Goal: Browse casually: Explore the website without a specific task or goal

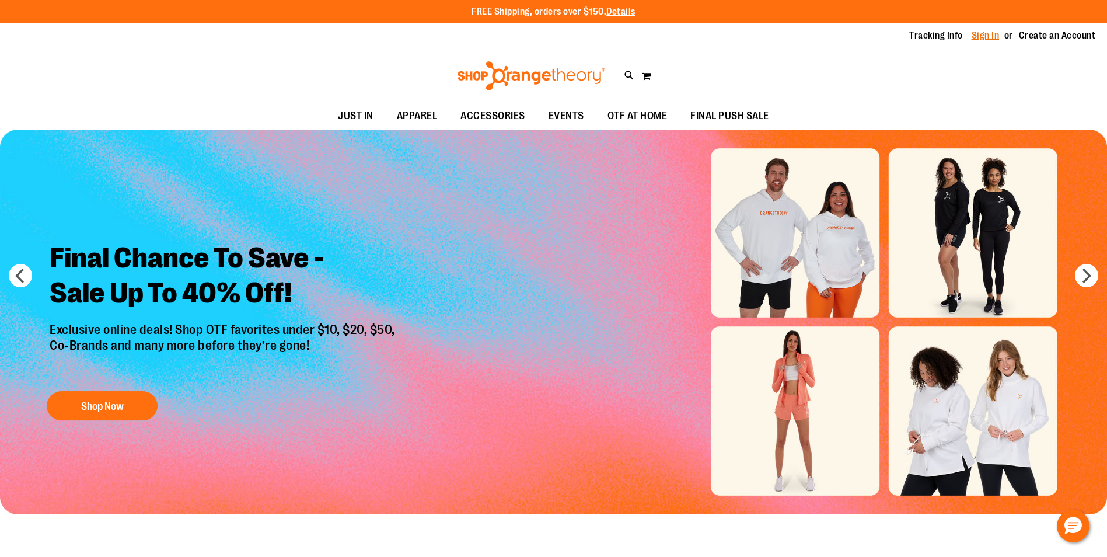
click at [998, 33] on link "Sign In" at bounding box center [985, 35] width 28 height 13
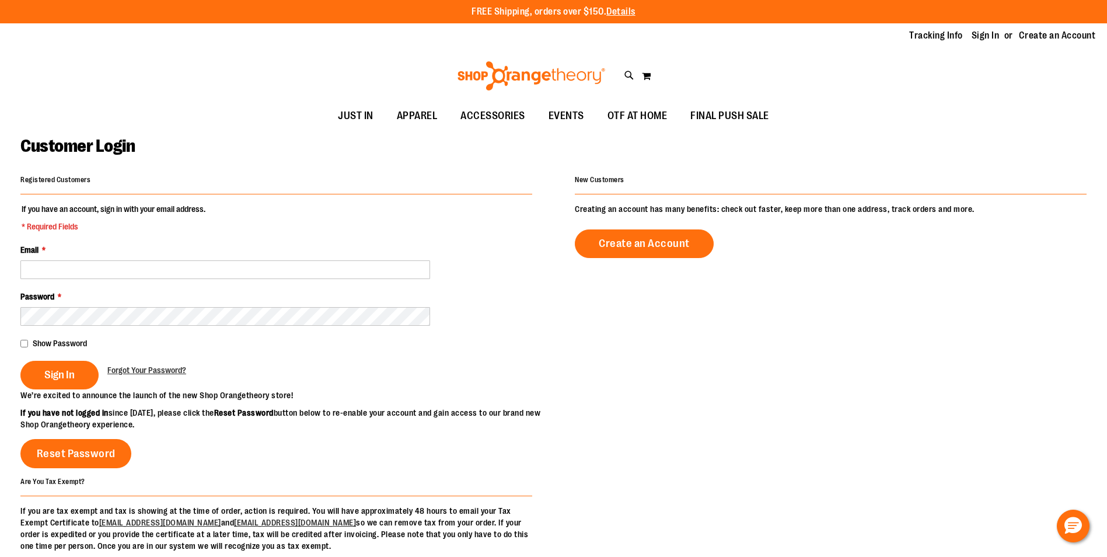
click at [304, 280] on fieldset "If you have an account, sign in with your email address. * Required Fields Emai…" at bounding box center [276, 296] width 512 height 186
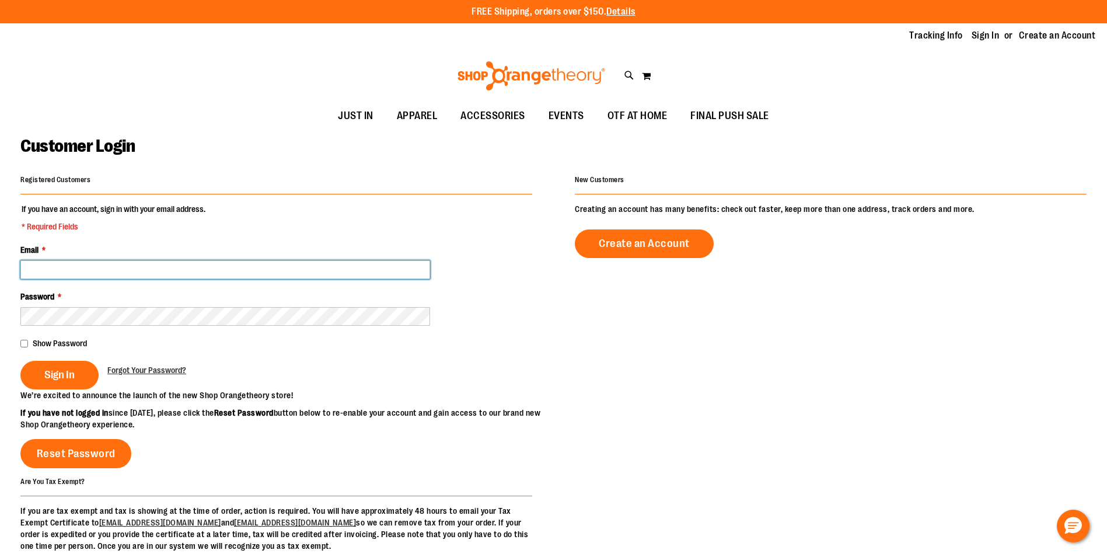
click at [292, 265] on input "Email *" at bounding box center [225, 269] width 410 height 19
type input "**********"
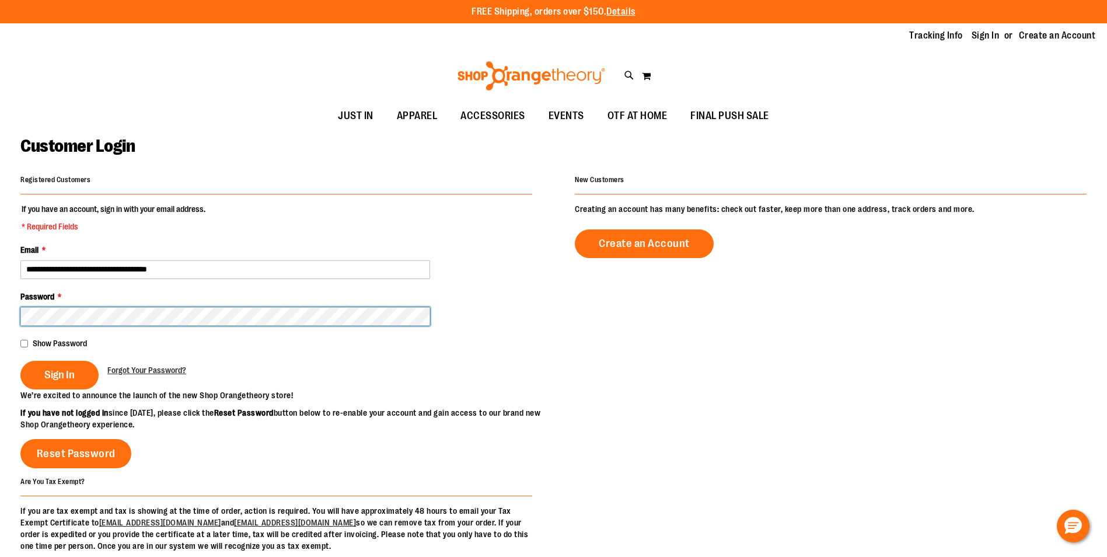
click at [20, 361] on button "Sign In" at bounding box center [59, 375] width 78 height 29
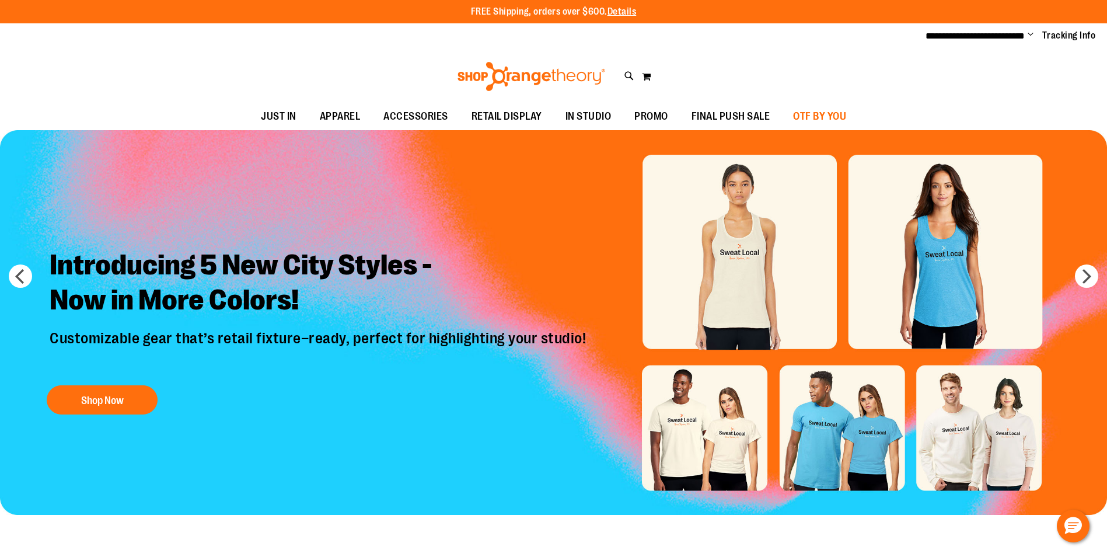
click at [822, 113] on span "OTF BY YOU" at bounding box center [819, 116] width 53 height 26
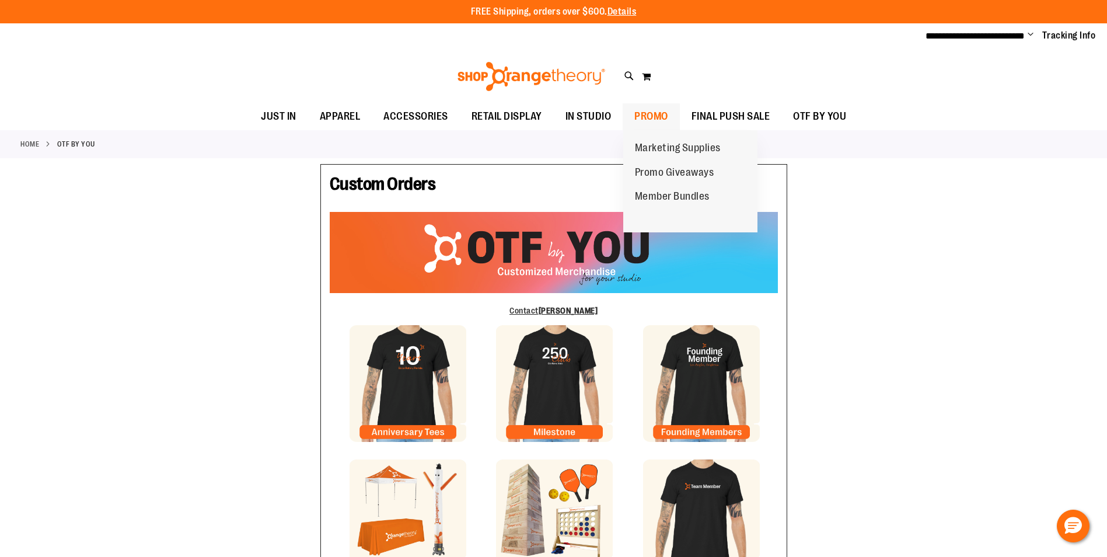
click at [657, 120] on span "PROMO" at bounding box center [651, 116] width 34 height 26
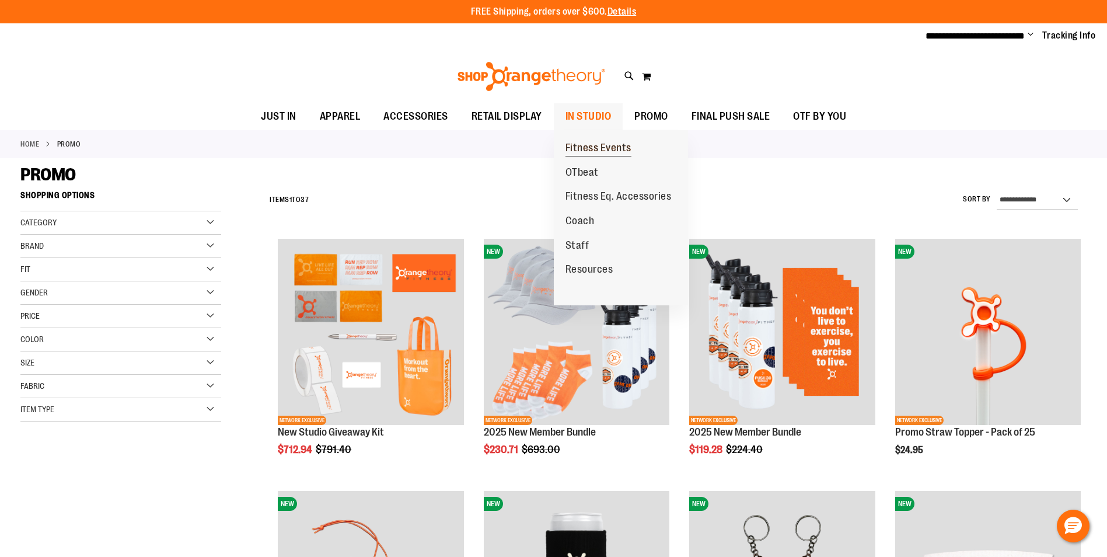
click at [605, 148] on span "Fitness Events" at bounding box center [598, 149] width 66 height 15
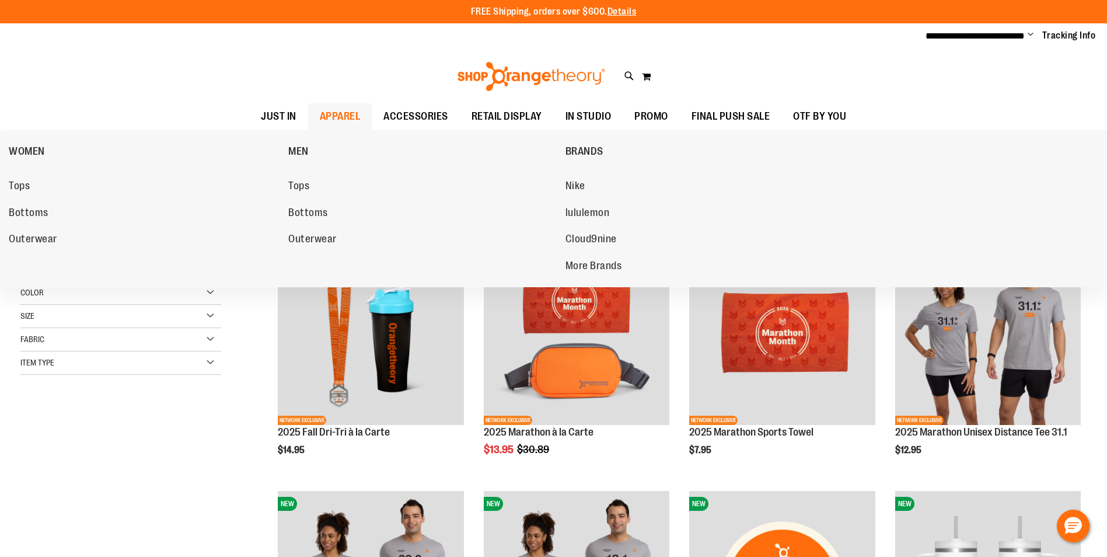
click at [340, 118] on span "APPAREL" at bounding box center [340, 116] width 41 height 26
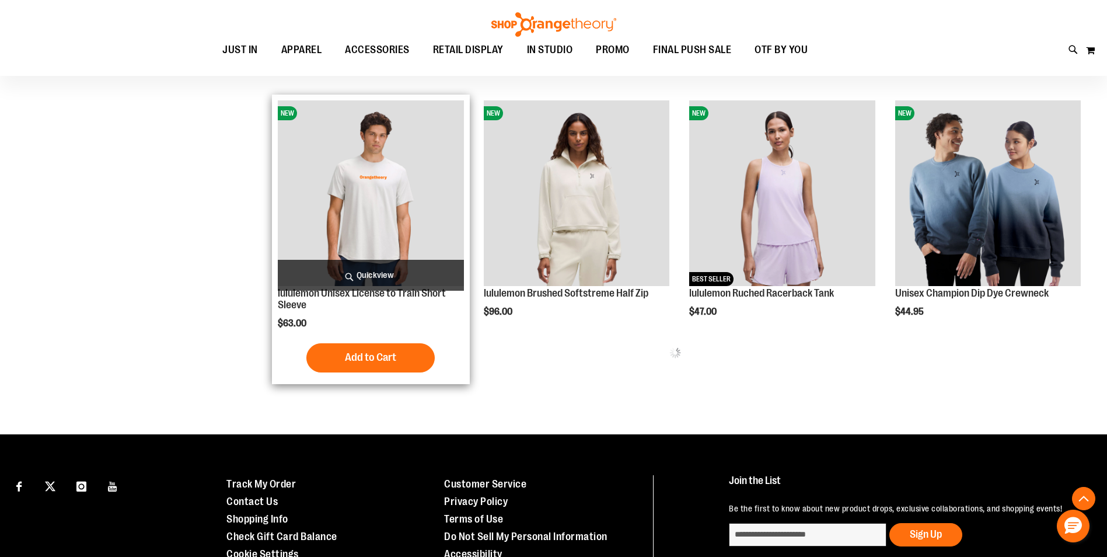
scroll to position [737, 0]
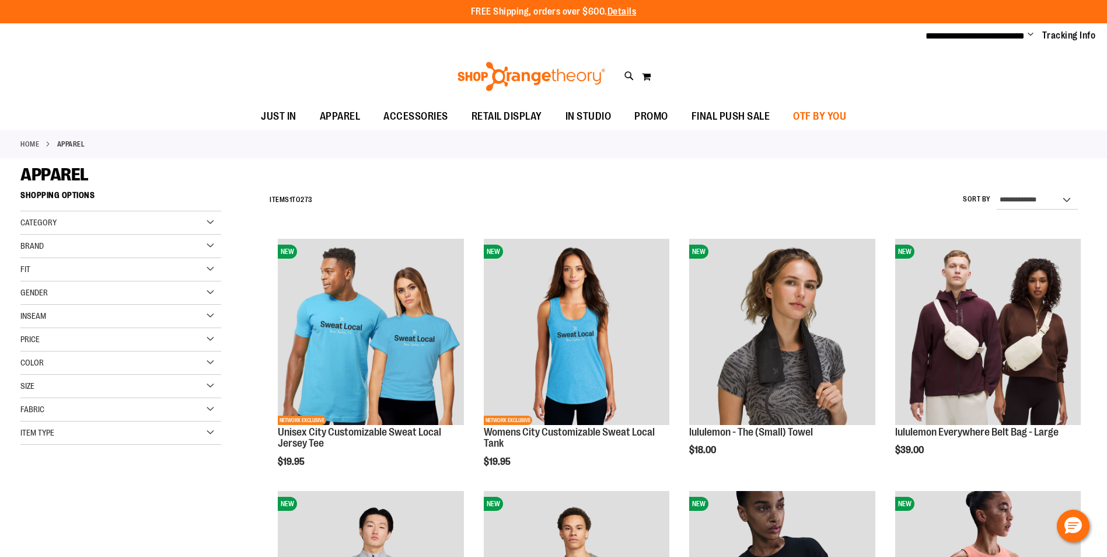
click at [831, 118] on span "OTF BY YOU" at bounding box center [819, 116] width 53 height 26
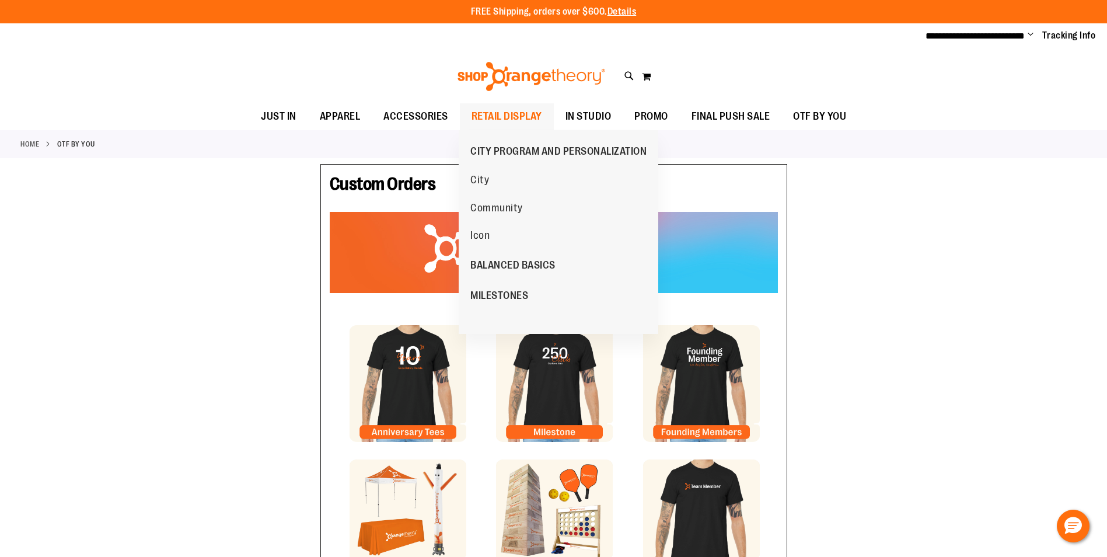
click at [510, 110] on span "RETAIL DISPLAY" at bounding box center [506, 116] width 71 height 26
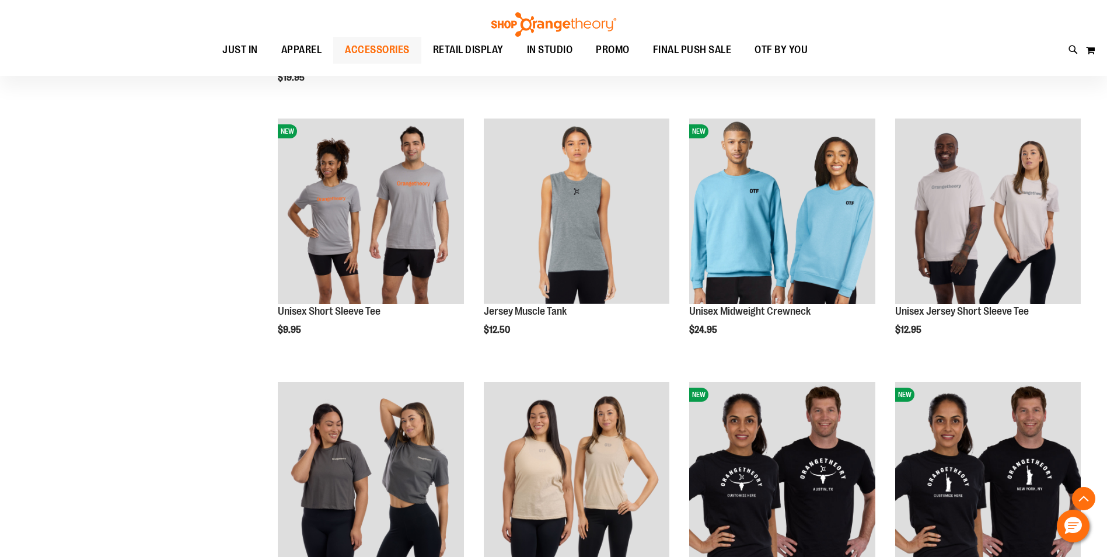
scroll to position [233, 0]
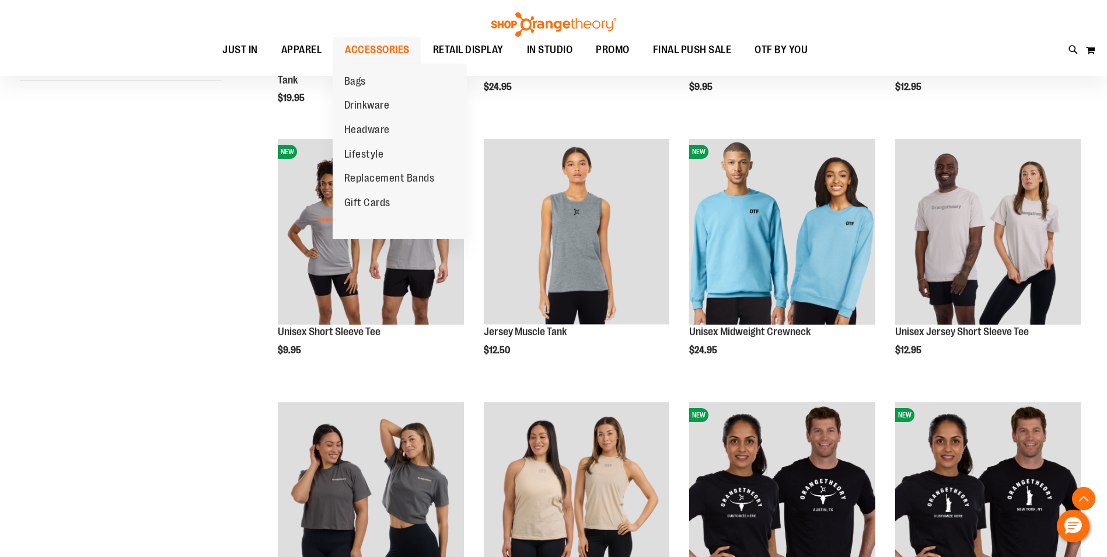
click at [387, 46] on span "ACCESSORIES" at bounding box center [377, 50] width 65 height 26
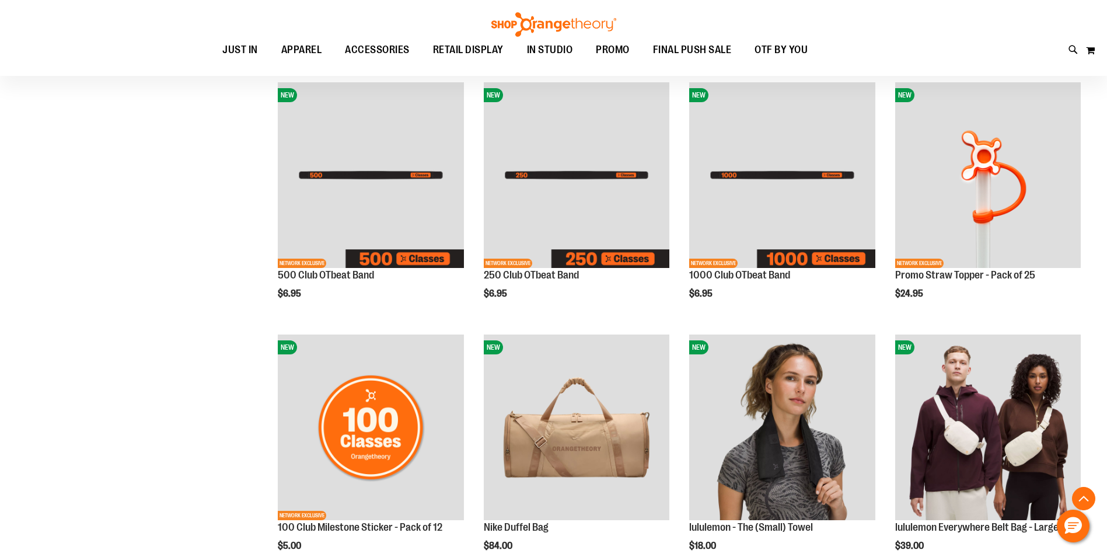
scroll to position [608, 0]
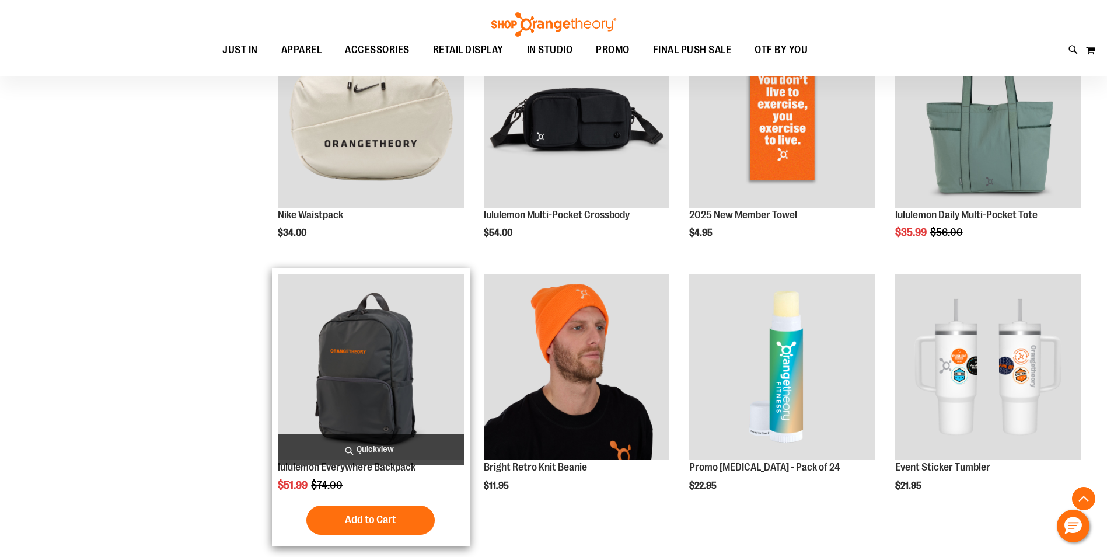
scroll to position [1600, 0]
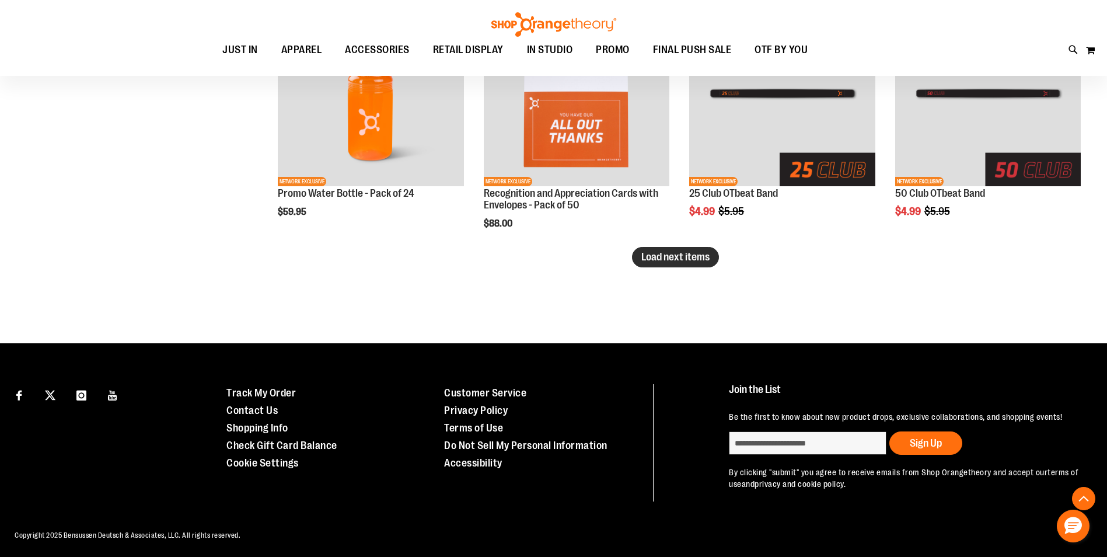
click at [695, 258] on span "Load next items" at bounding box center [675, 257] width 68 height 12
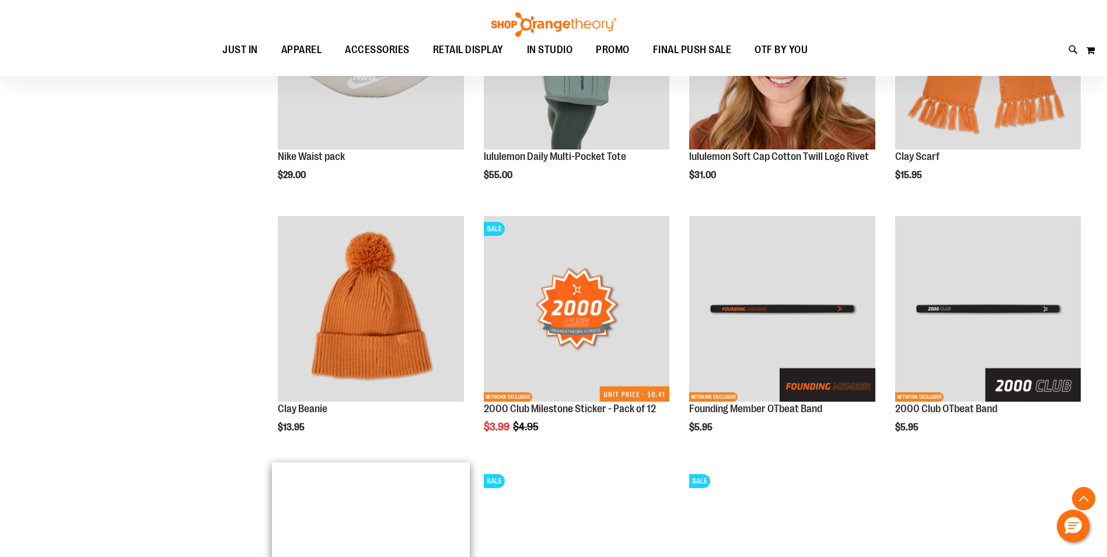
scroll to position [2763, 0]
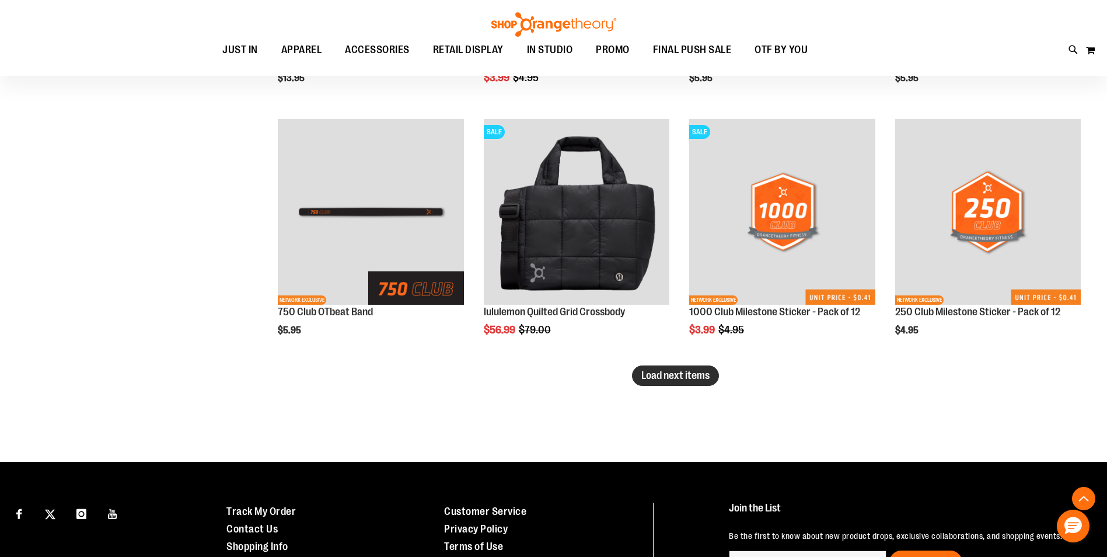
click at [689, 382] on button "Load next items" at bounding box center [675, 375] width 87 height 20
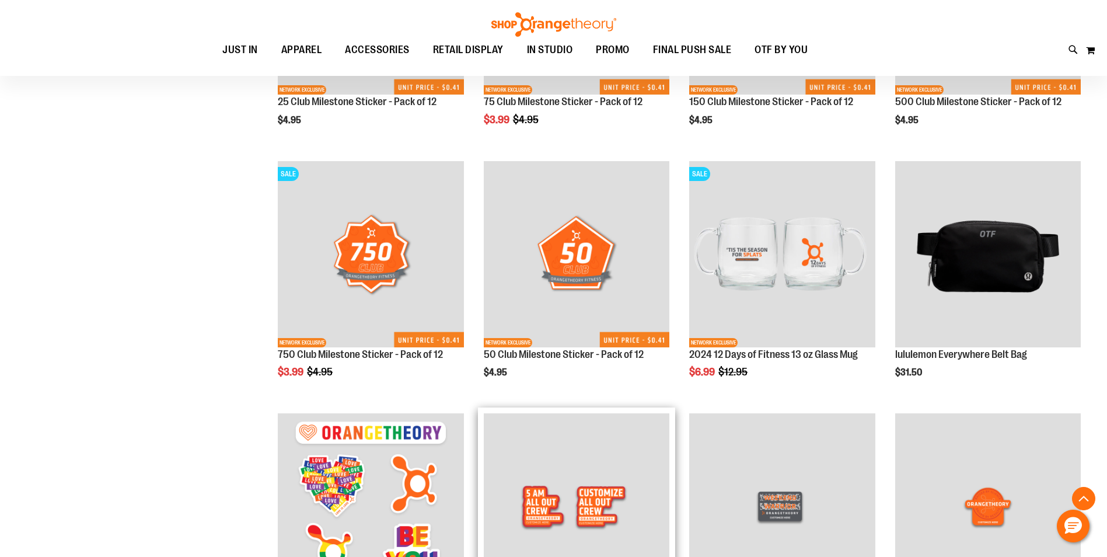
scroll to position [3463, 0]
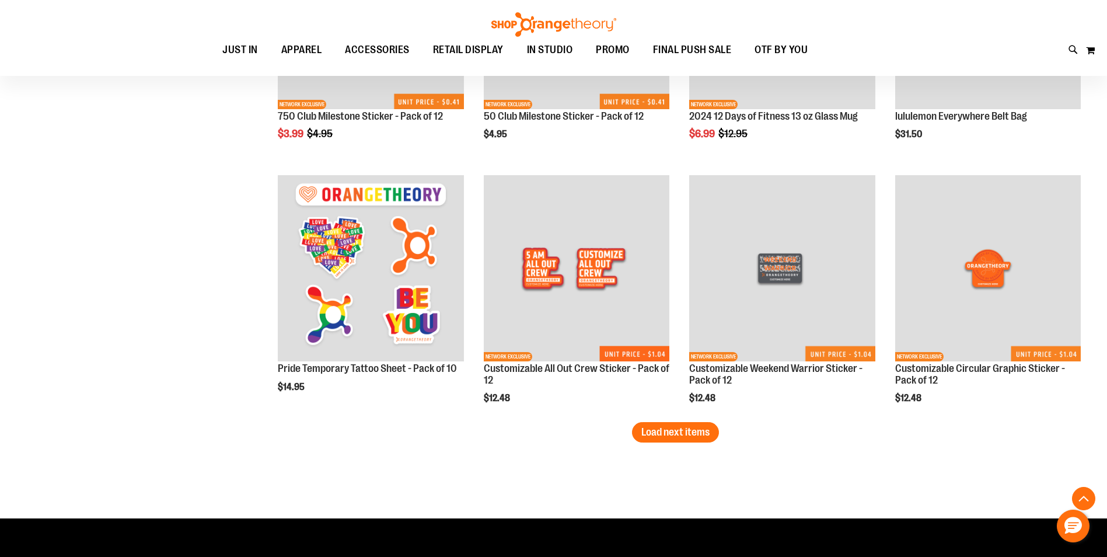
click at [667, 434] on span "Load next items" at bounding box center [675, 432] width 68 height 12
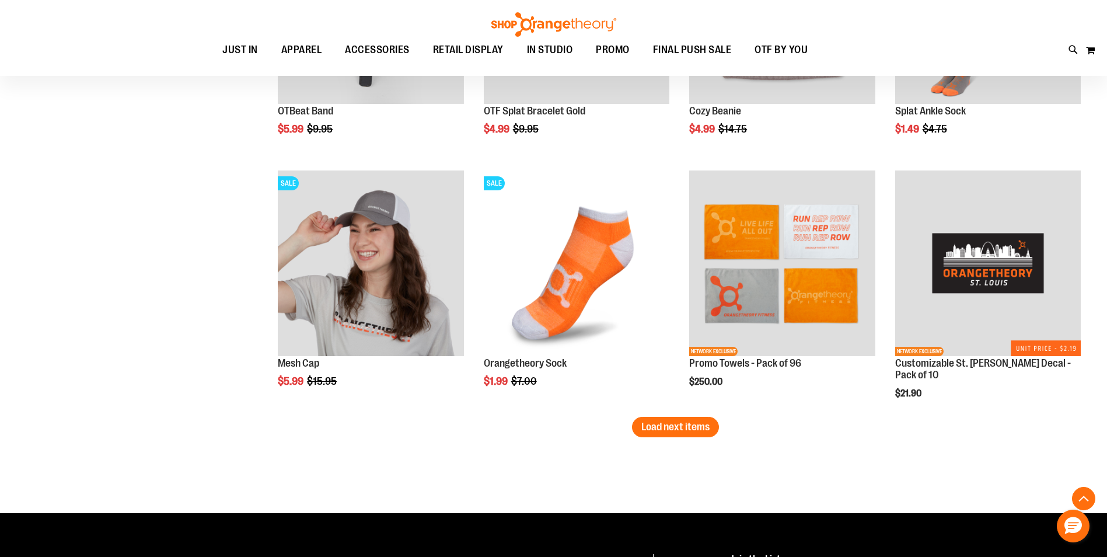
scroll to position [4338, 0]
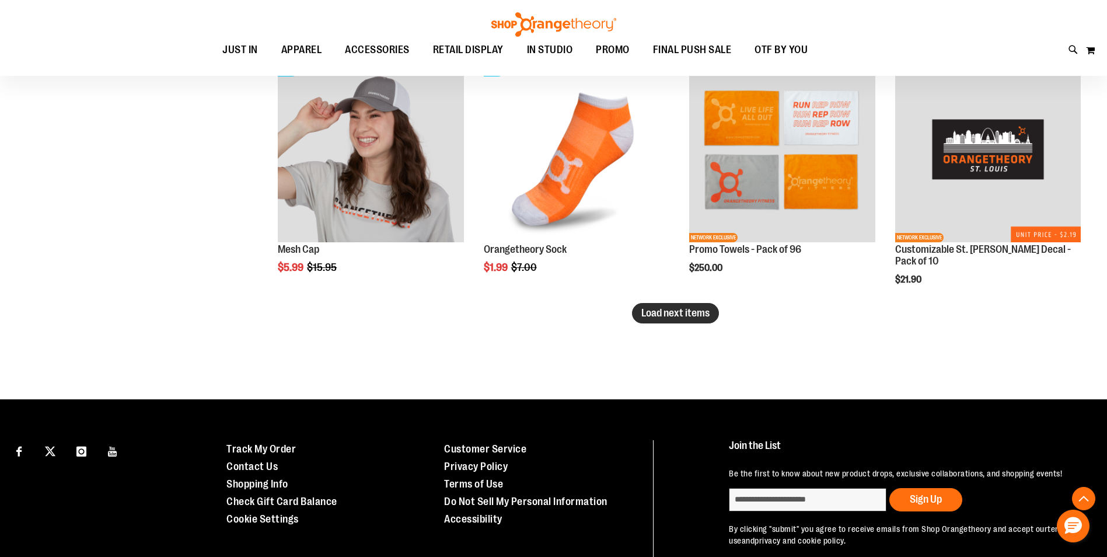
click at [674, 314] on span "Load next items" at bounding box center [675, 313] width 68 height 12
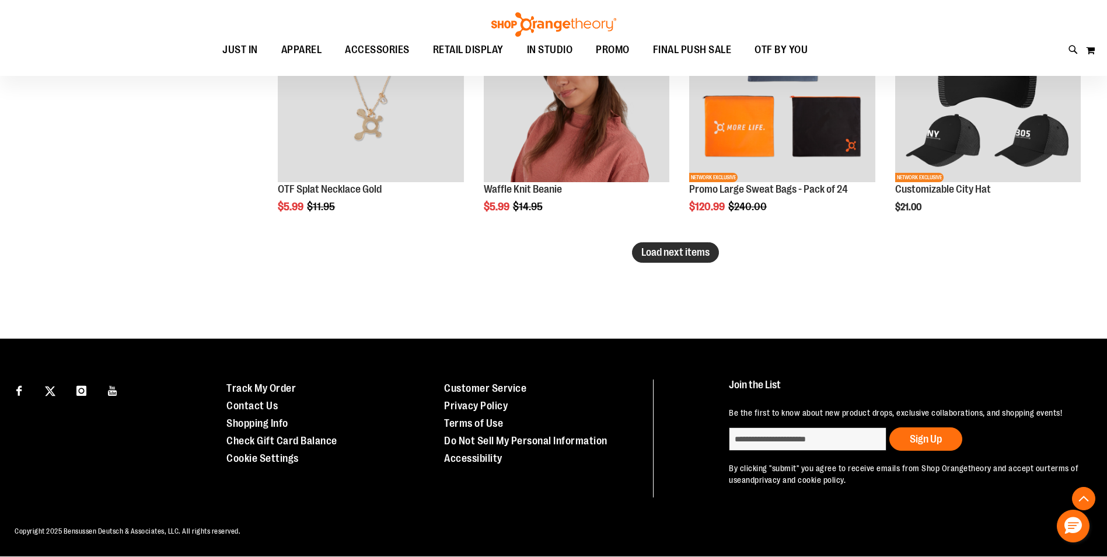
click at [698, 258] on button "Load next items" at bounding box center [675, 252] width 87 height 20
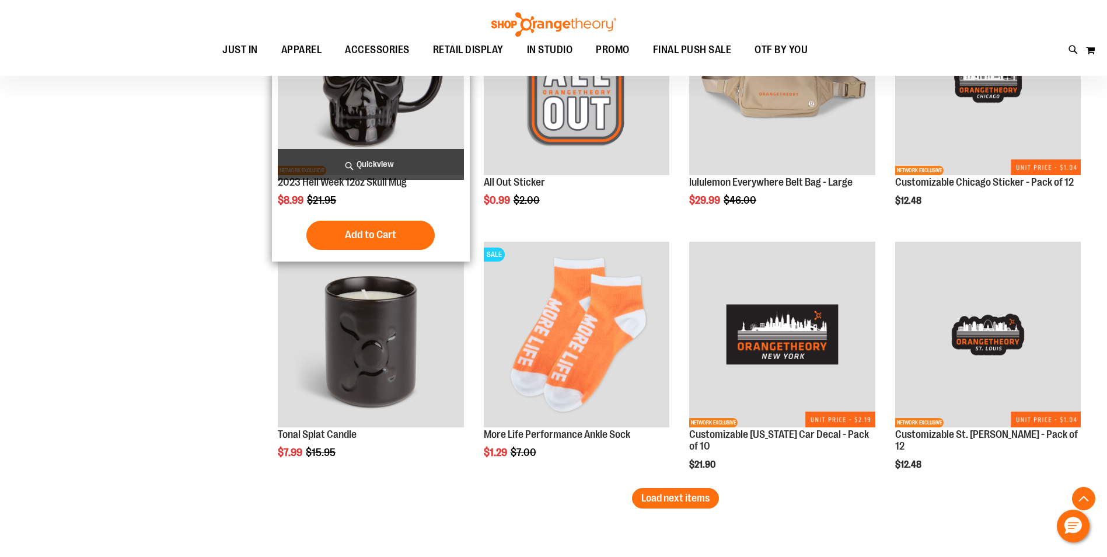
scroll to position [5796, 0]
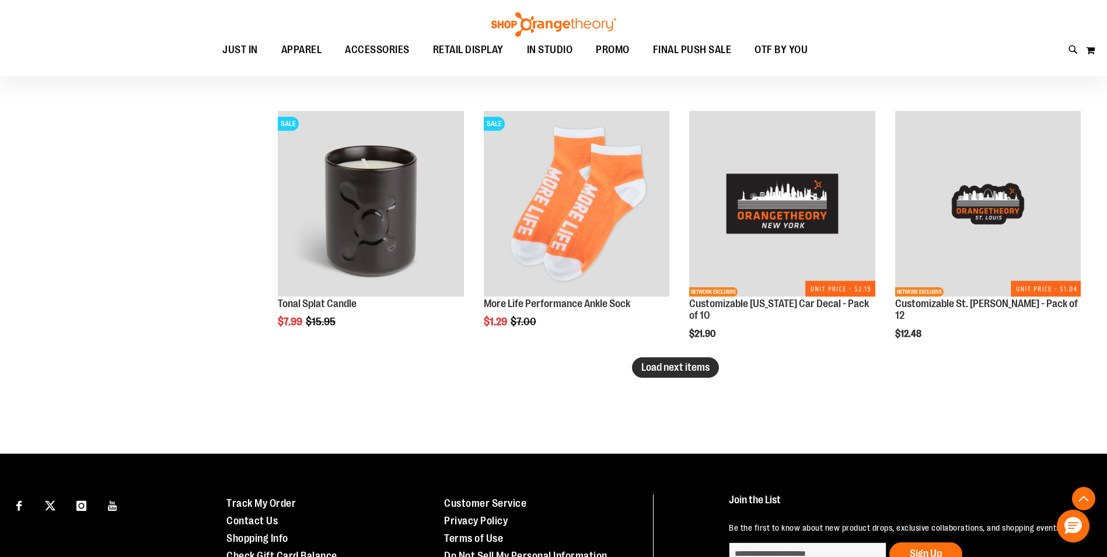
click at [669, 372] on span "Load next items" at bounding box center [675, 367] width 68 height 12
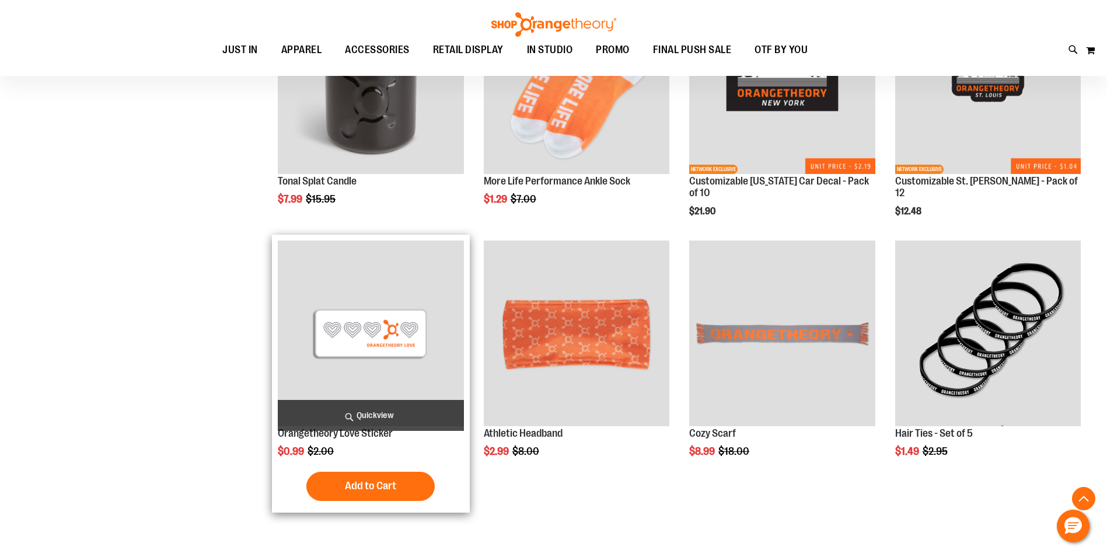
scroll to position [6146, 0]
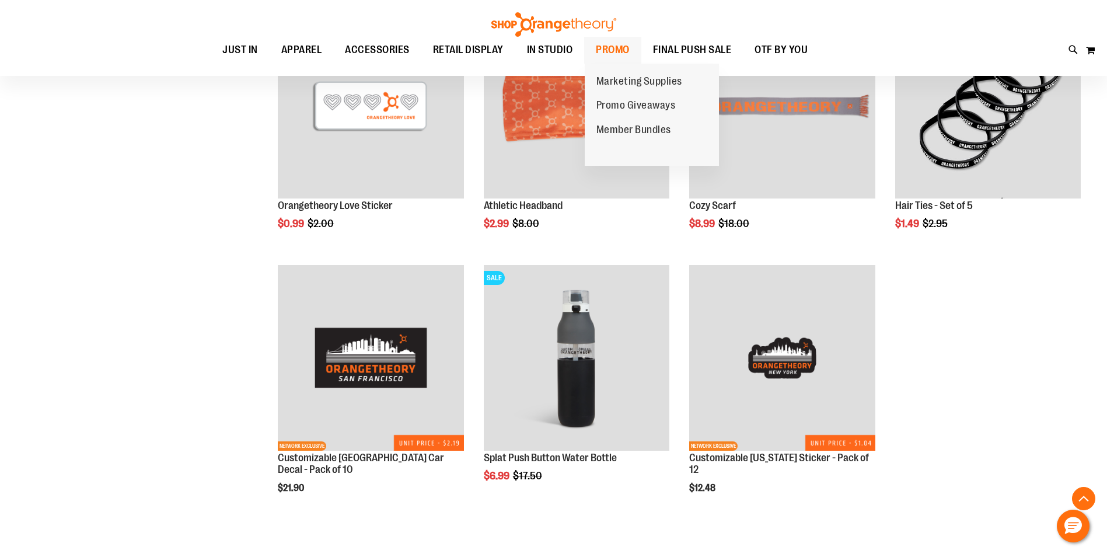
click at [611, 49] on span "PROMO" at bounding box center [613, 50] width 34 height 26
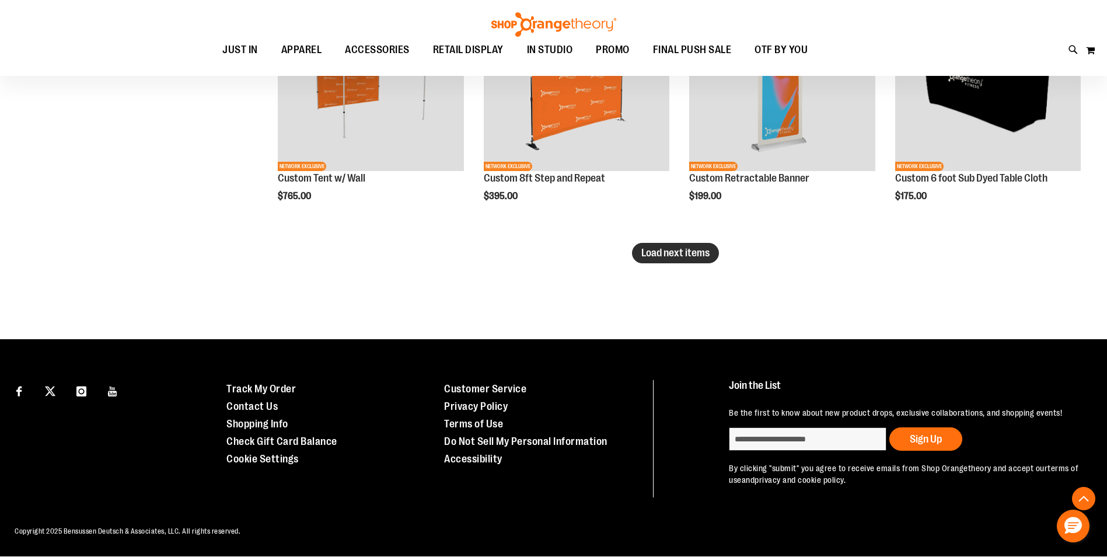
click at [681, 261] on button "Load next items" at bounding box center [675, 253] width 87 height 20
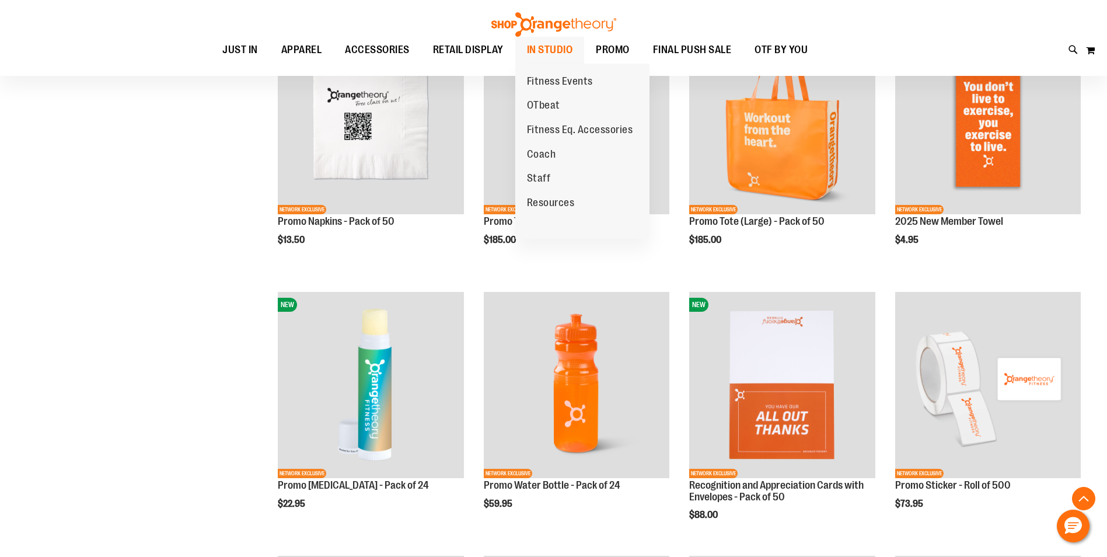
scroll to position [315, 0]
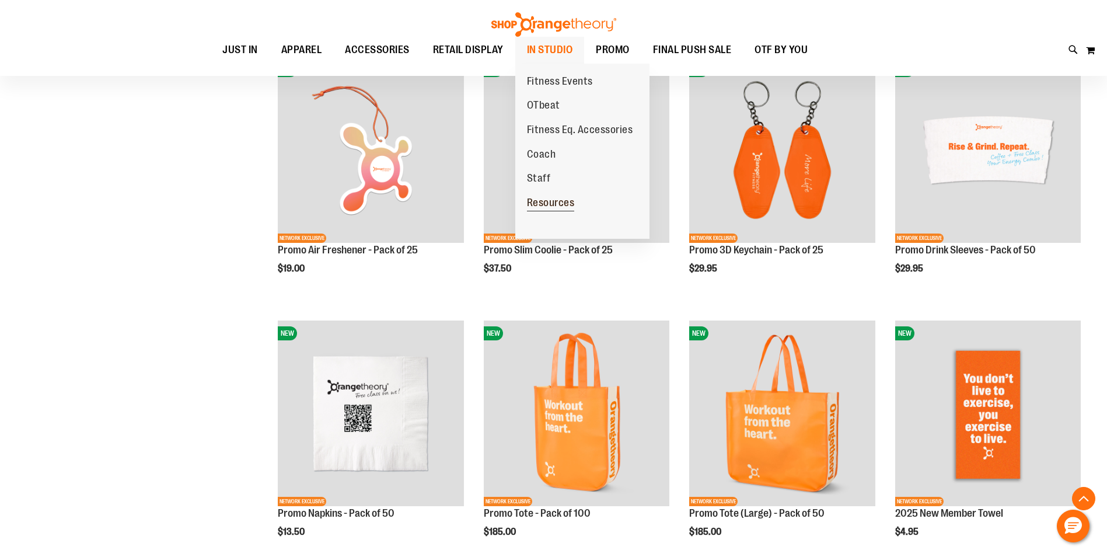
click at [550, 195] on link "Resources" at bounding box center [550, 203] width 71 height 25
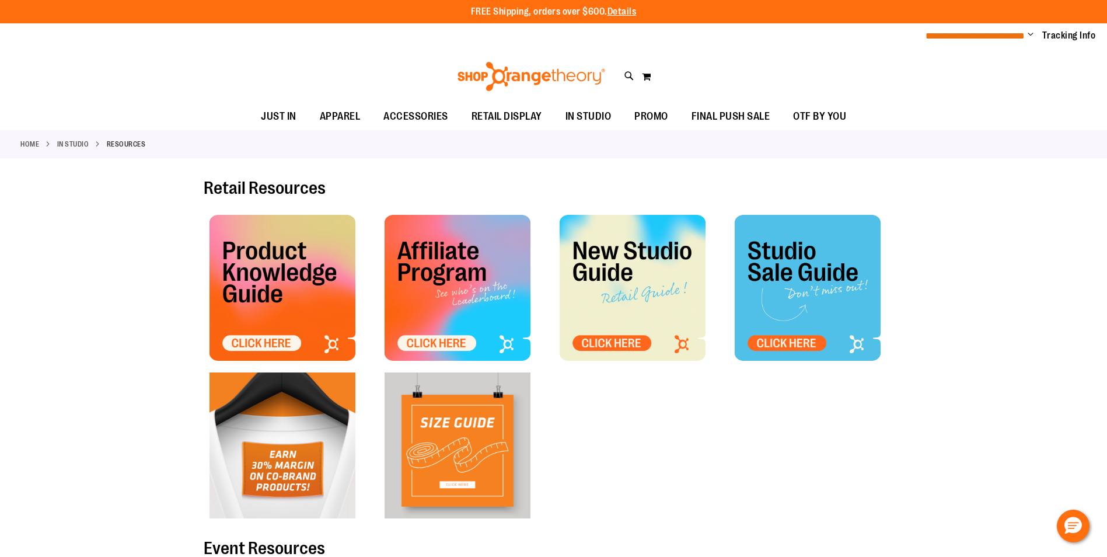
click at [1024, 32] on span "**********" at bounding box center [974, 36] width 99 height 9
click at [1024, 38] on span "**********" at bounding box center [974, 36] width 99 height 9
drag, startPoint x: 1021, startPoint y: 33, endPoint x: 631, endPoint y: 85, distance: 393.1
click at [1021, 32] on span "**********" at bounding box center [974, 36] width 99 height 9
click at [626, 72] on icon at bounding box center [629, 75] width 10 height 13
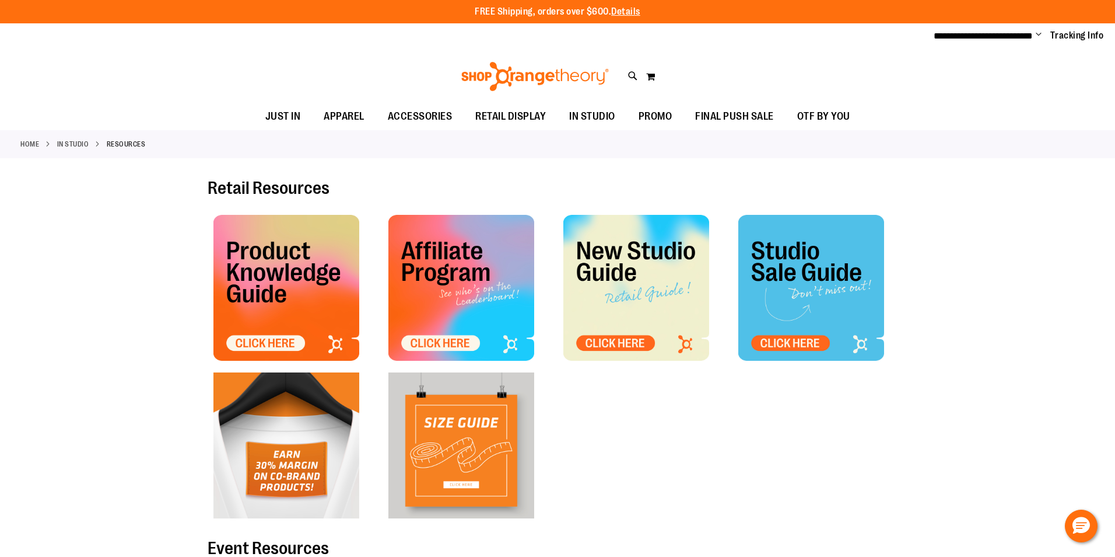
click at [375, 79] on input "Search" at bounding box center [558, 66] width 885 height 39
click at [381, 75] on input "Search" at bounding box center [558, 66] width 885 height 39
type input "*********"
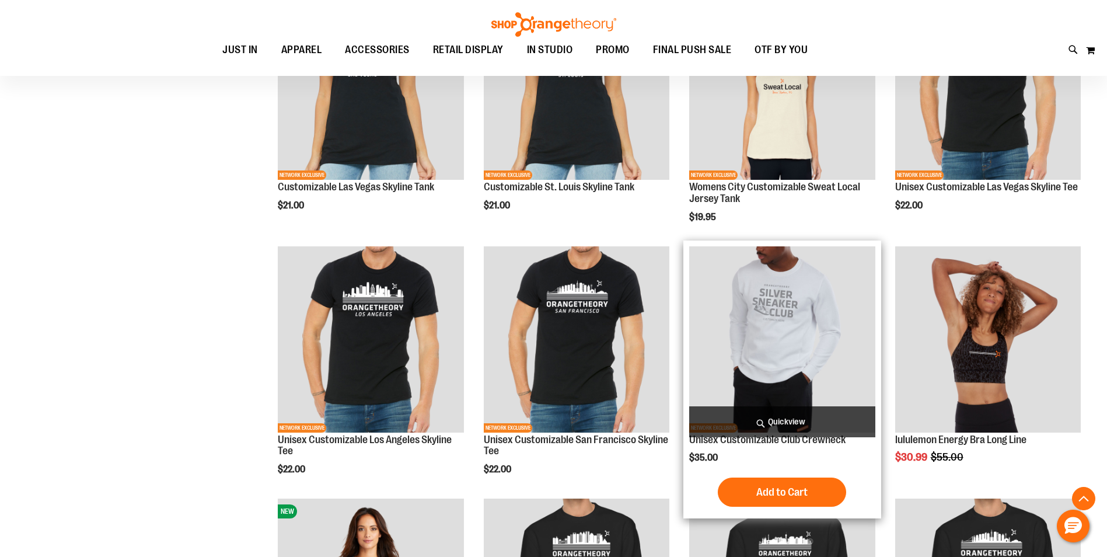
scroll to position [3616, 0]
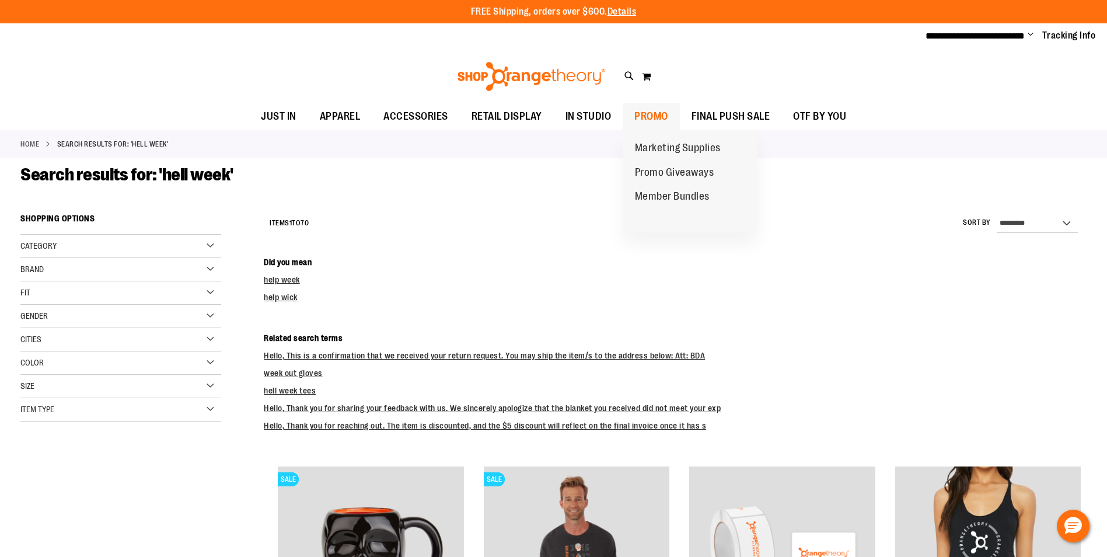
click at [657, 114] on span "PROMO" at bounding box center [651, 116] width 34 height 26
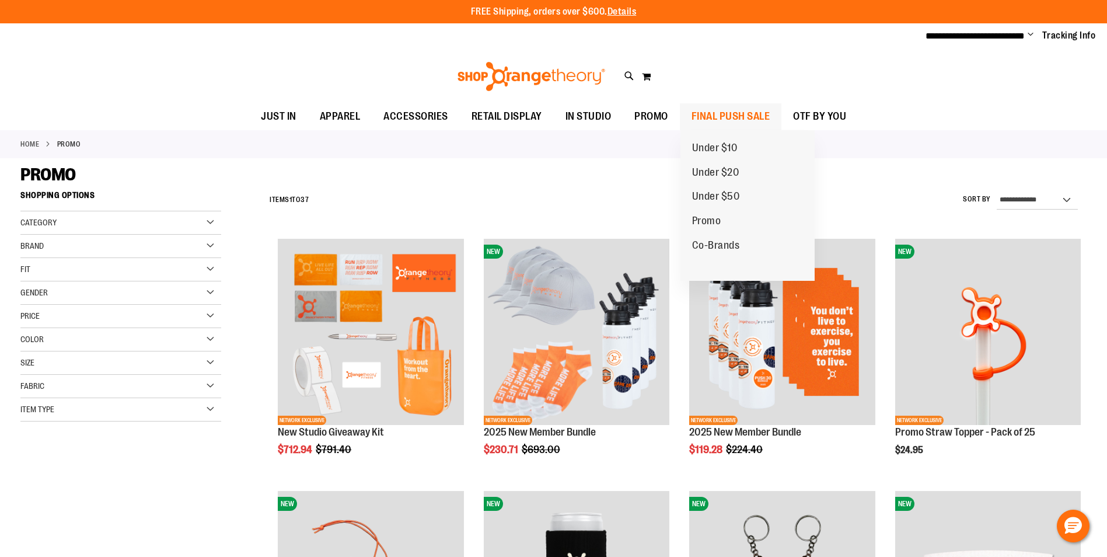
click at [753, 119] on span "FINAL PUSH SALE" at bounding box center [730, 116] width 79 height 26
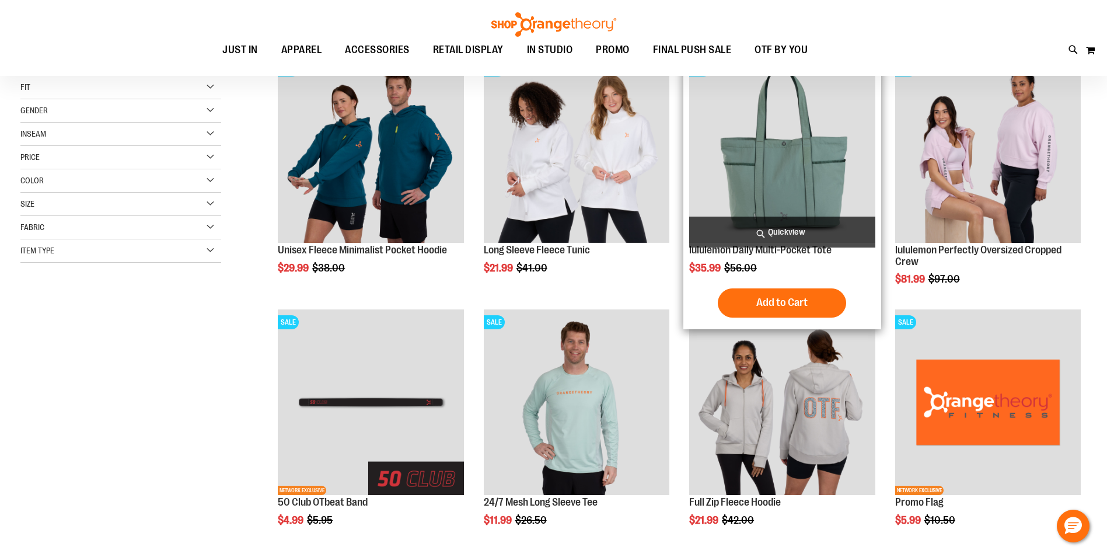
scroll to position [349, 0]
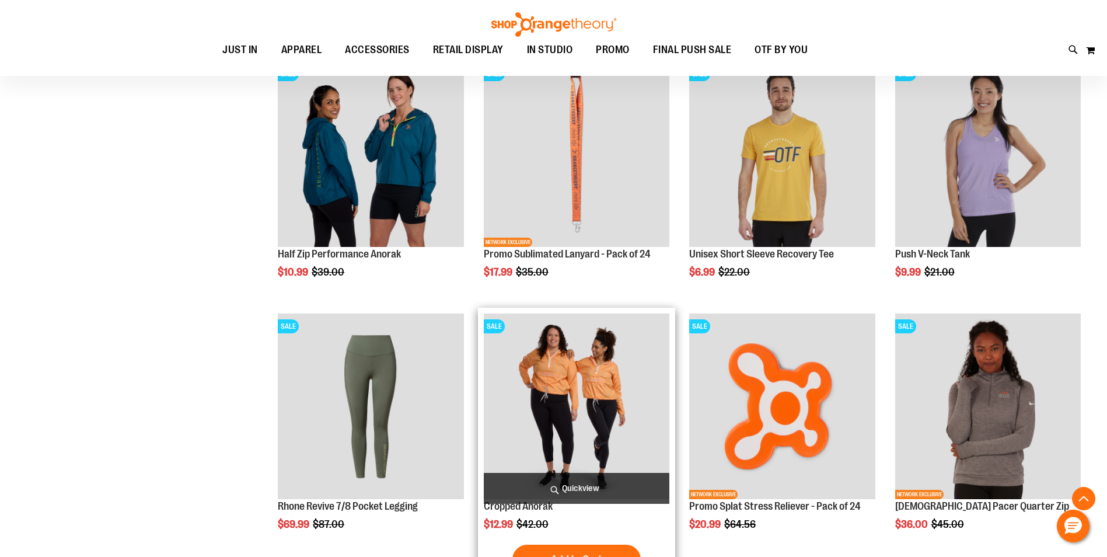
scroll to position [1283, 0]
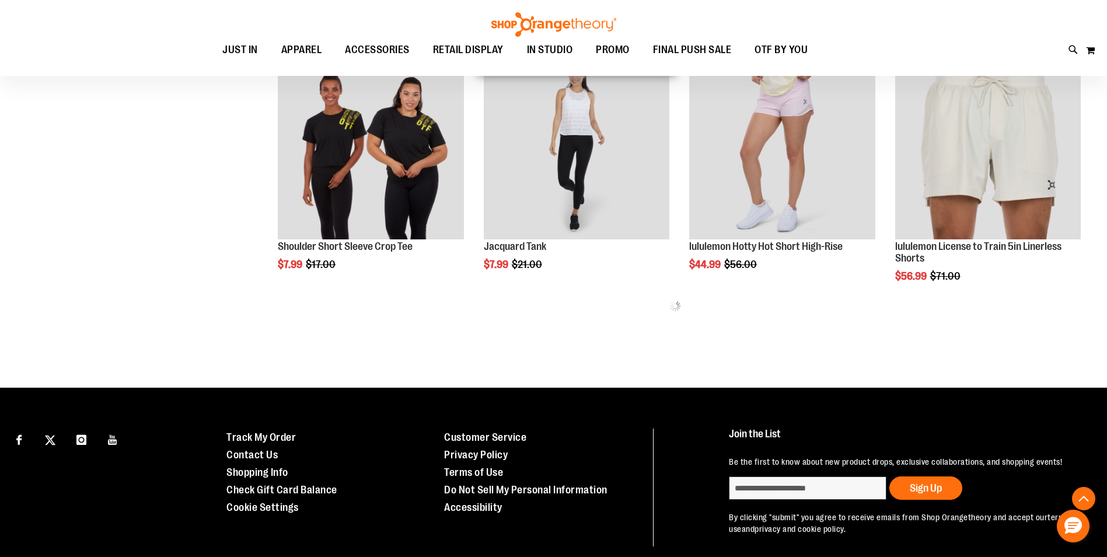
scroll to position [1458, 0]
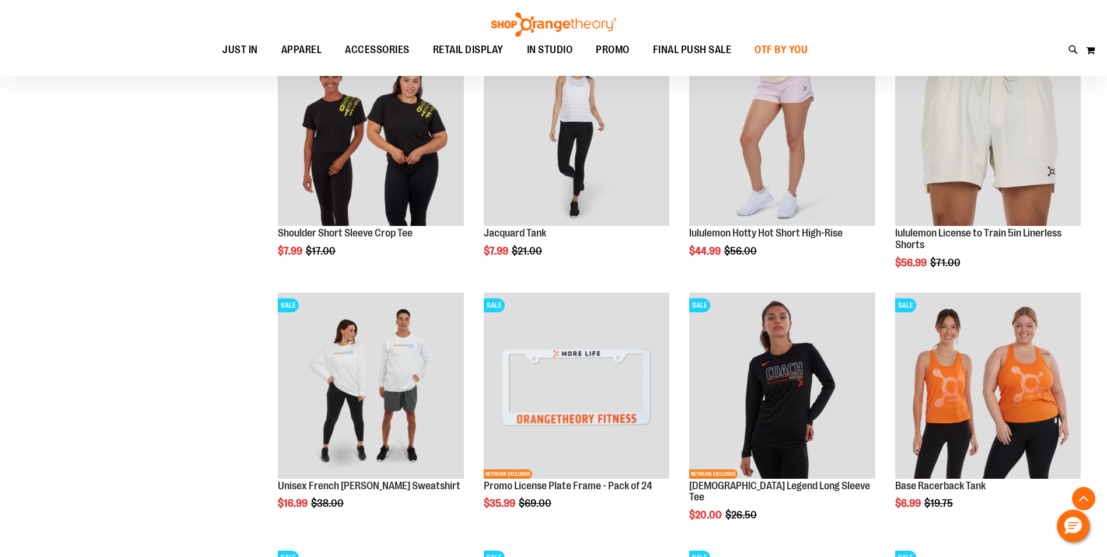
click at [788, 37] on span "OTF BY YOU" at bounding box center [780, 50] width 53 height 26
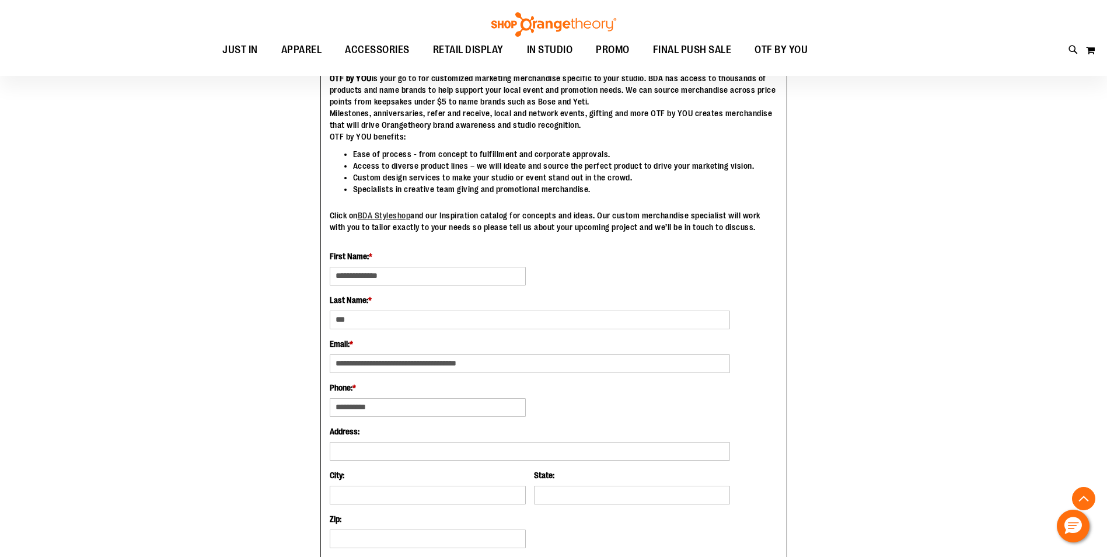
scroll to position [524, 0]
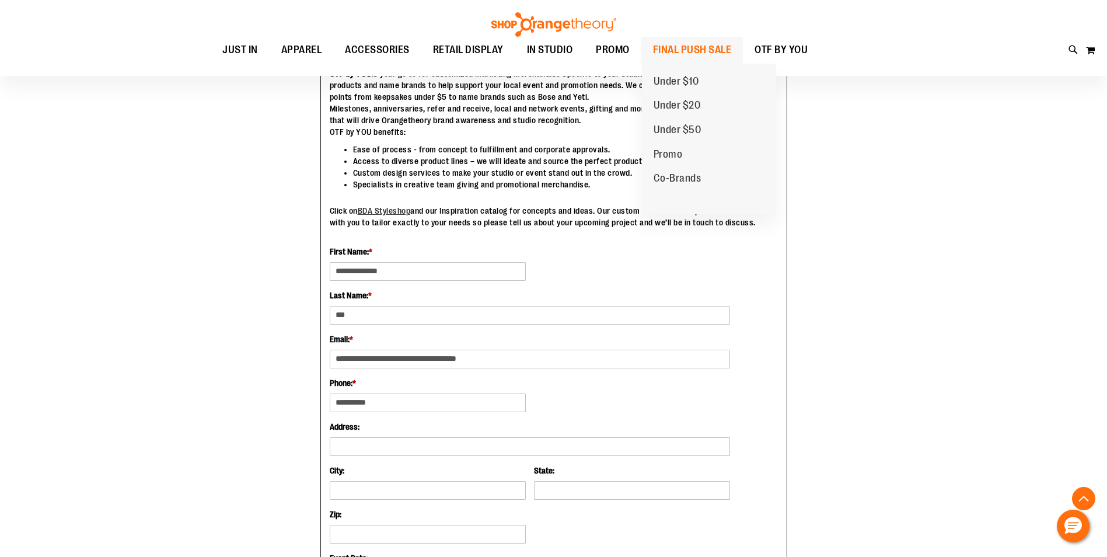
click at [674, 46] on span "FINAL PUSH SALE" at bounding box center [692, 50] width 79 height 26
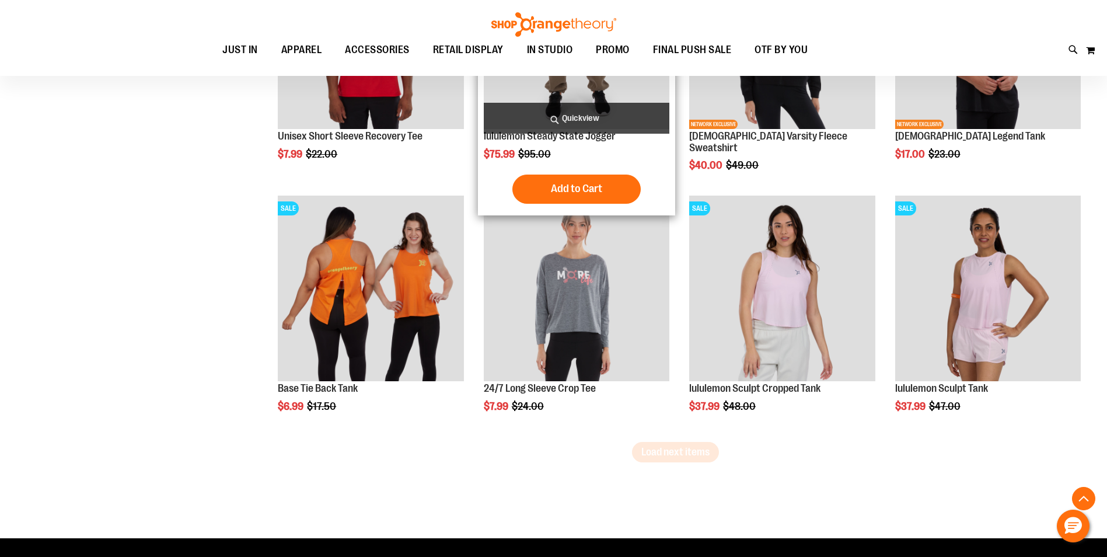
scroll to position [2077, 0]
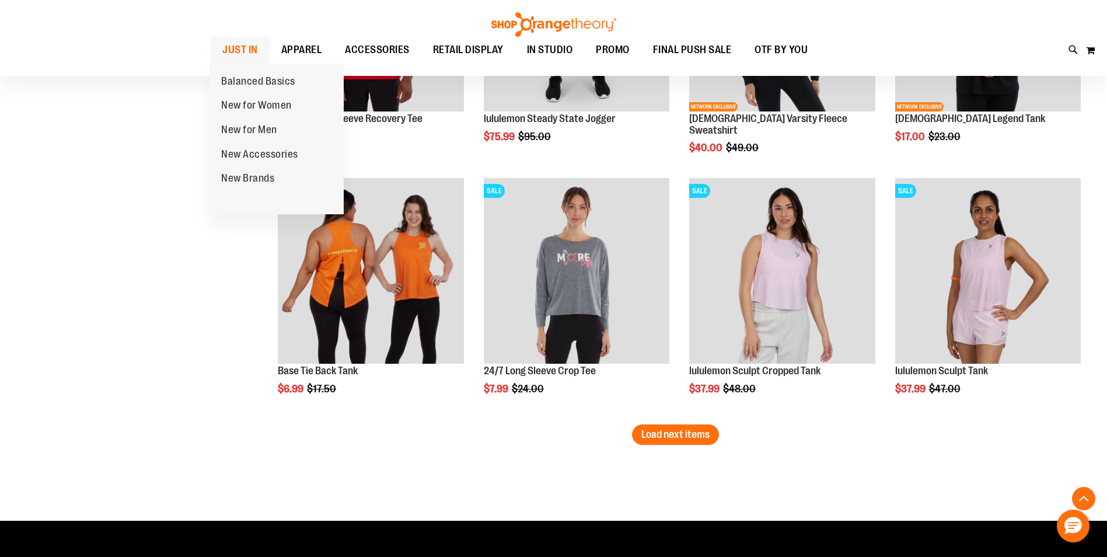
click at [242, 48] on span "JUST IN" at bounding box center [240, 50] width 36 height 26
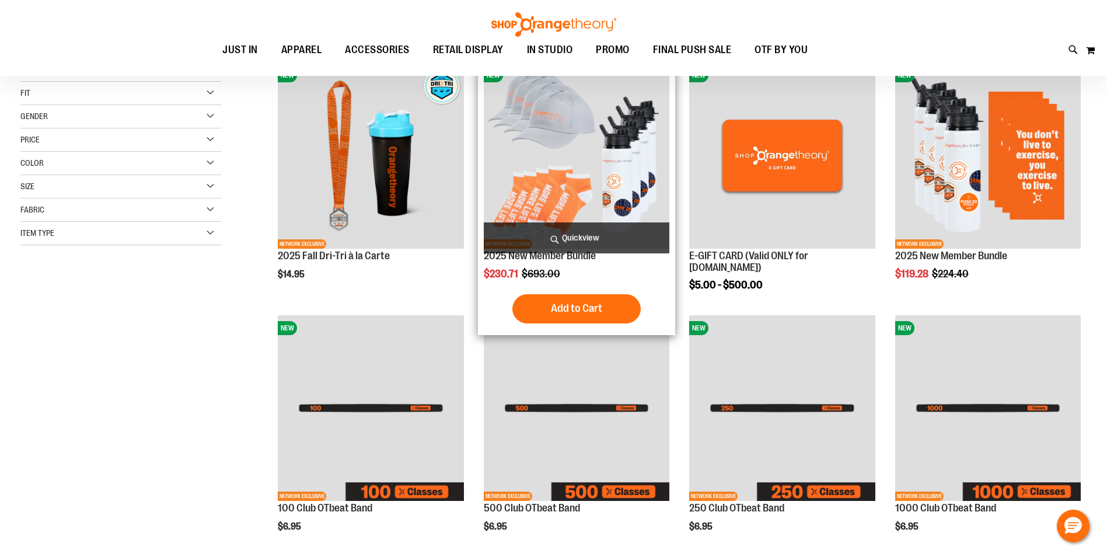
scroll to position [174, 0]
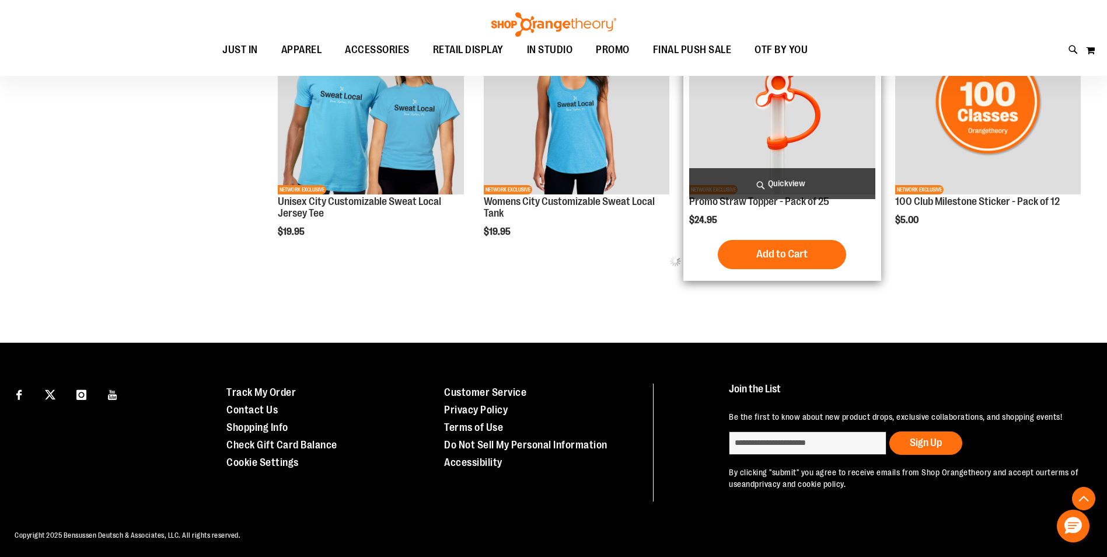
scroll to position [737, 0]
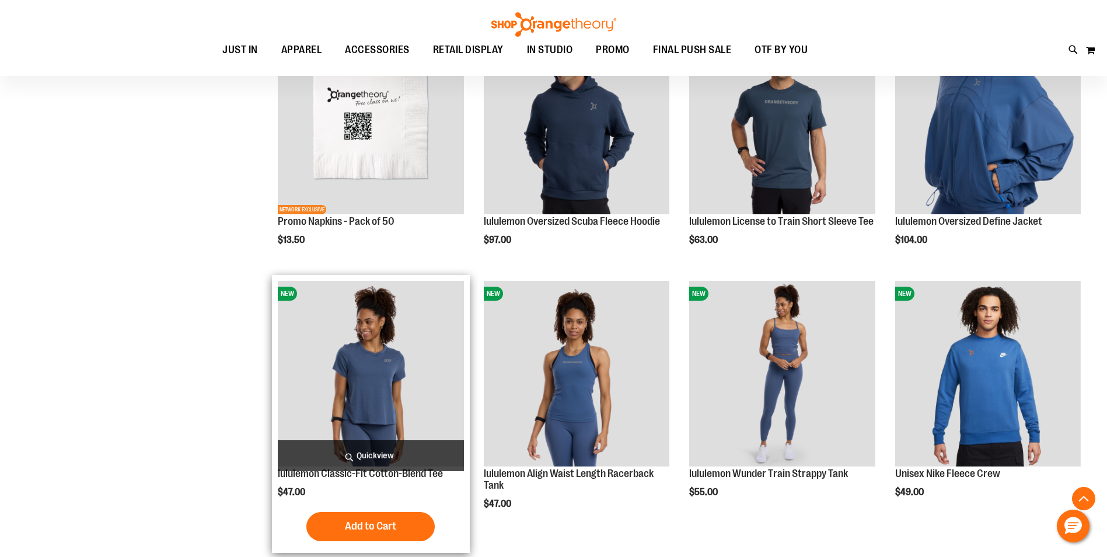
scroll to position [2079, 0]
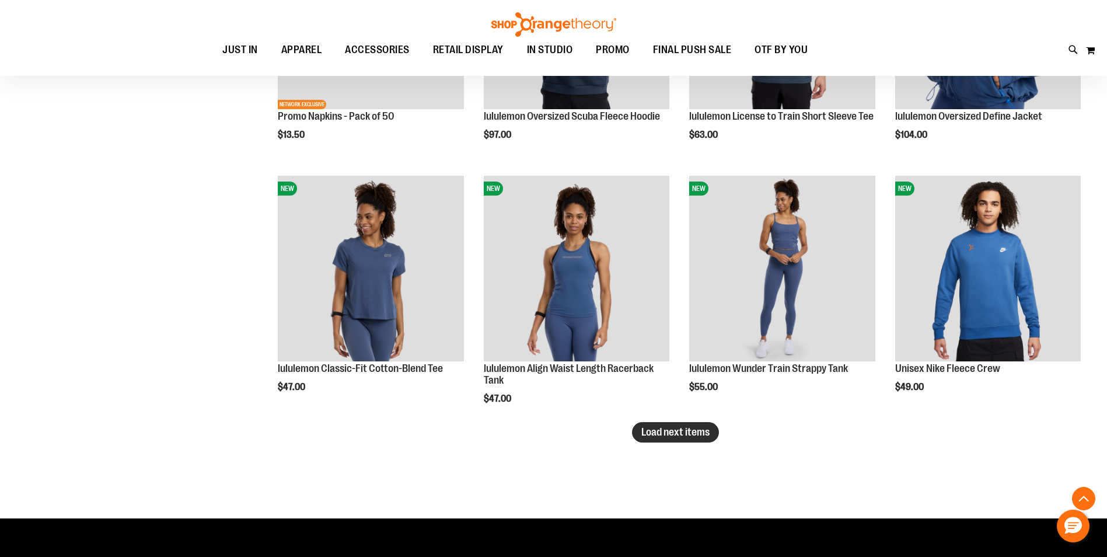
click at [688, 432] on span "Load next items" at bounding box center [675, 432] width 68 height 12
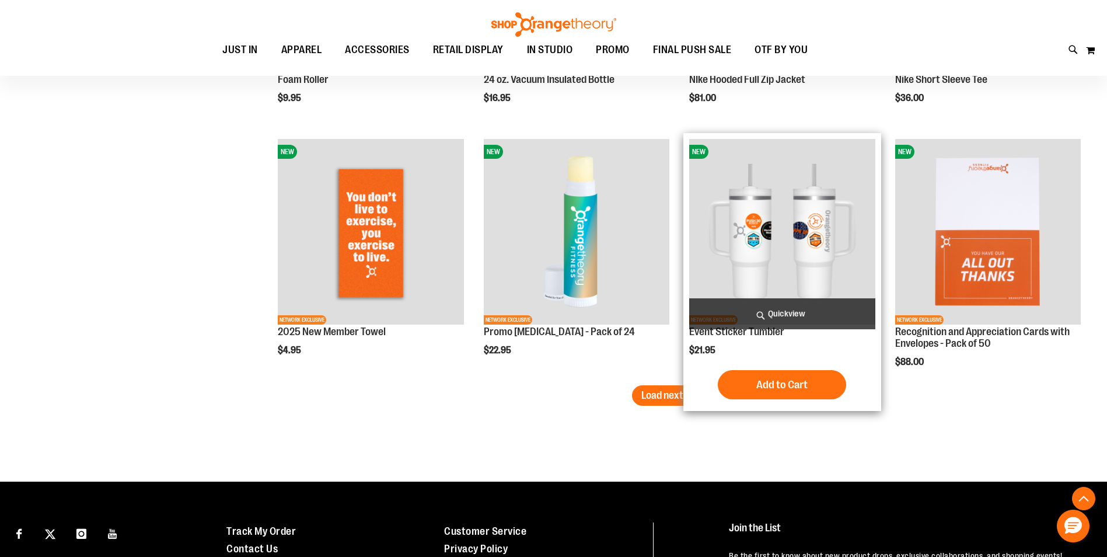
scroll to position [2896, 0]
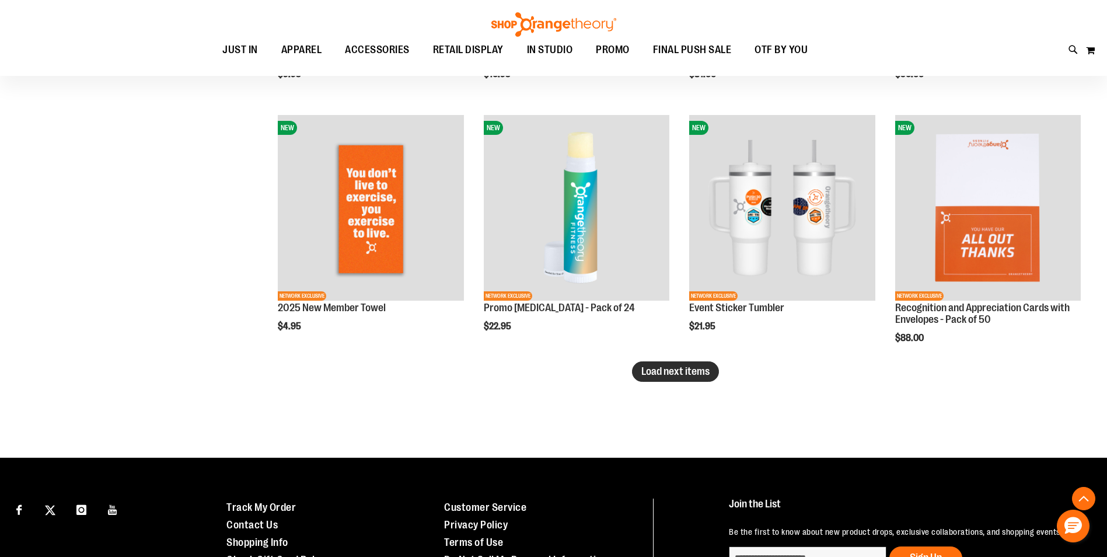
click at [711, 368] on button "Load next items" at bounding box center [675, 371] width 87 height 20
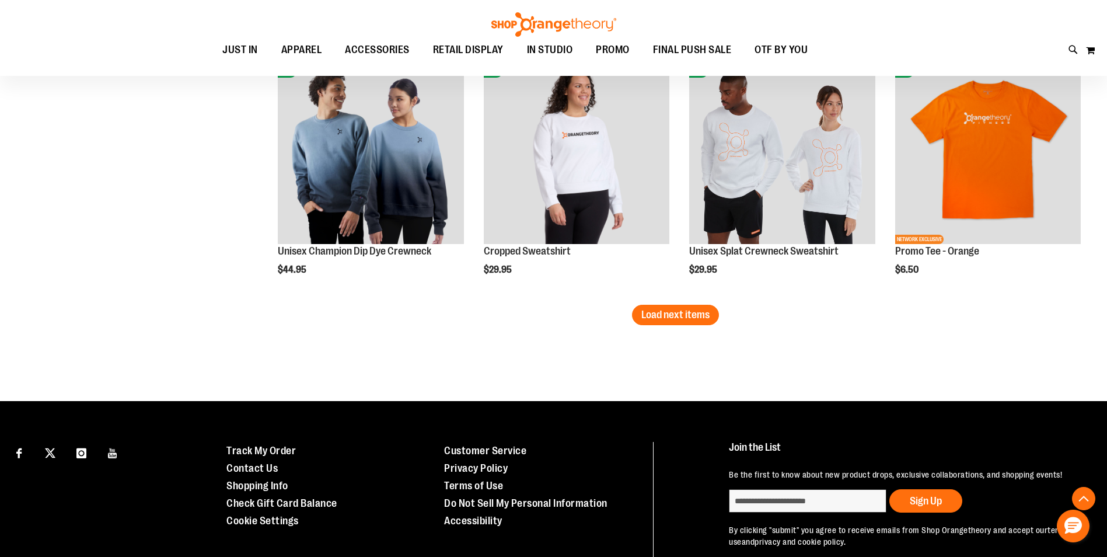
scroll to position [3713, 0]
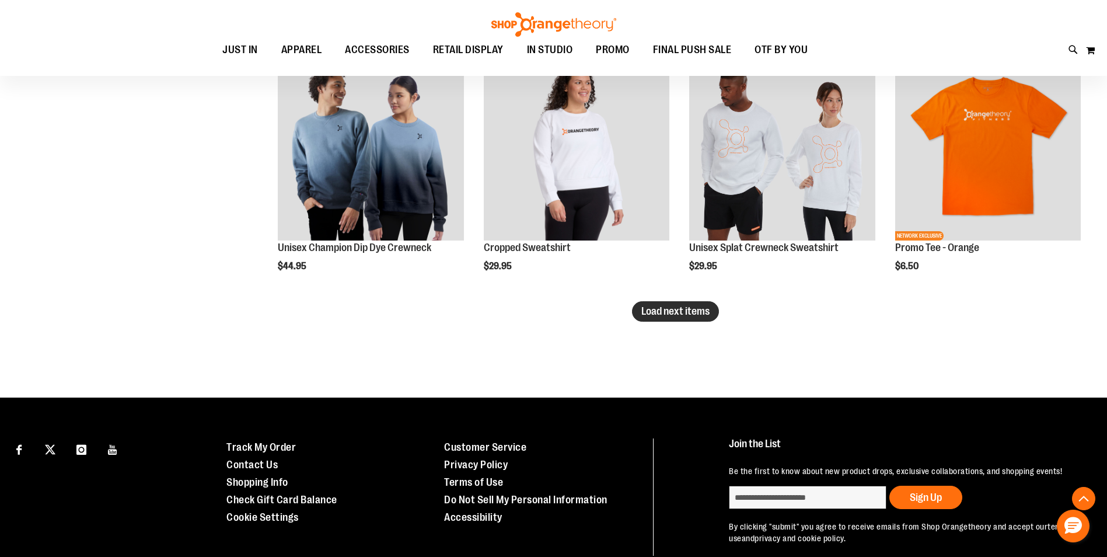
click at [683, 307] on span "Load next items" at bounding box center [675, 311] width 68 height 12
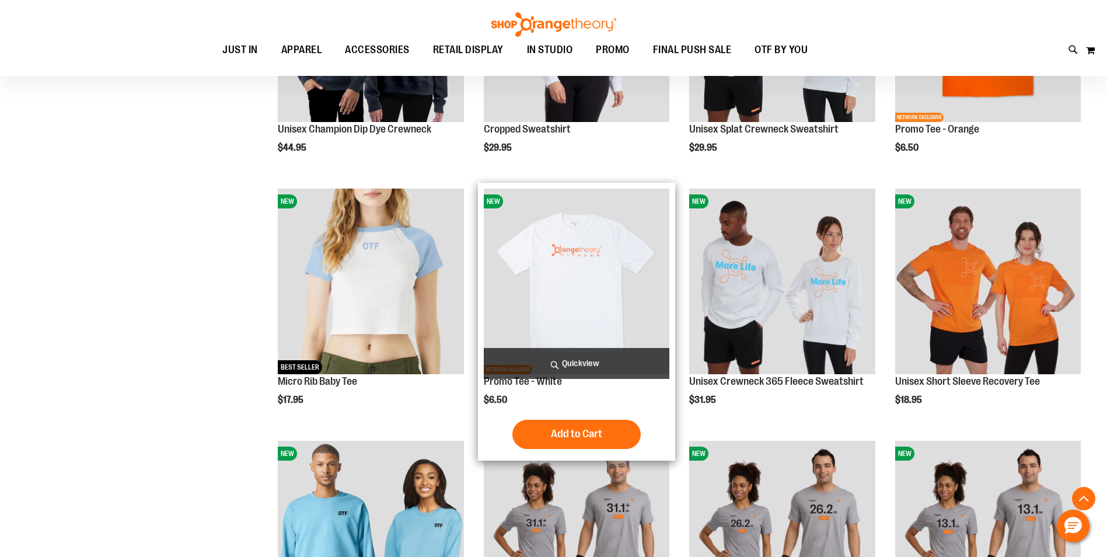
scroll to position [3829, 0]
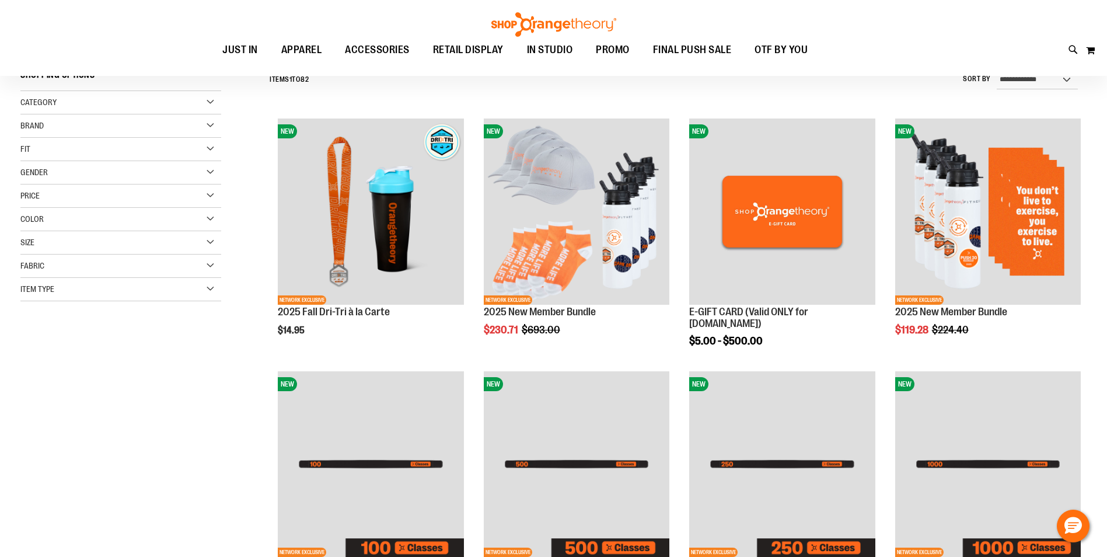
scroll to position [52, 0]
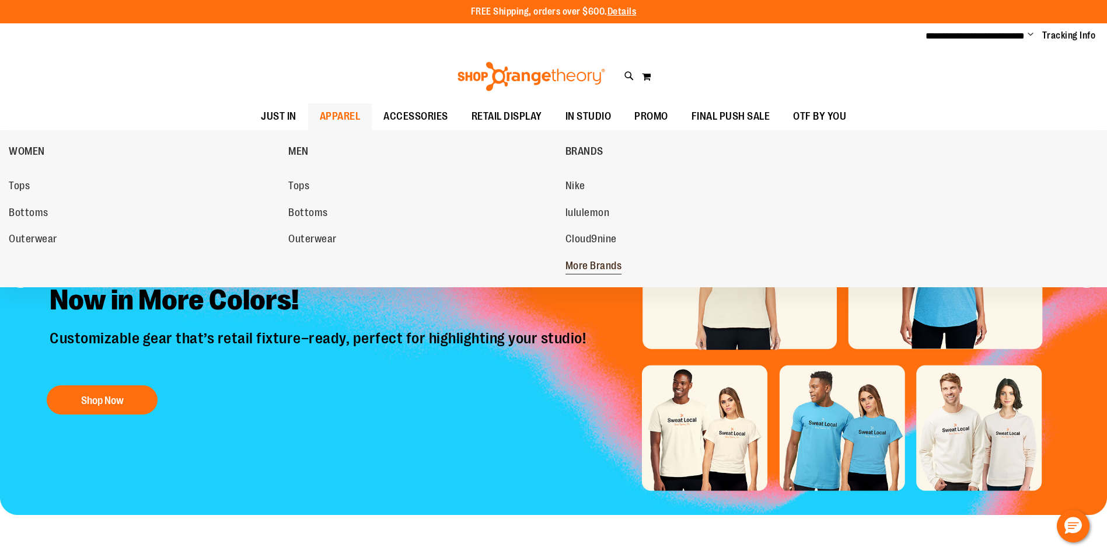
click at [597, 262] on span "More Brands" at bounding box center [593, 267] width 57 height 15
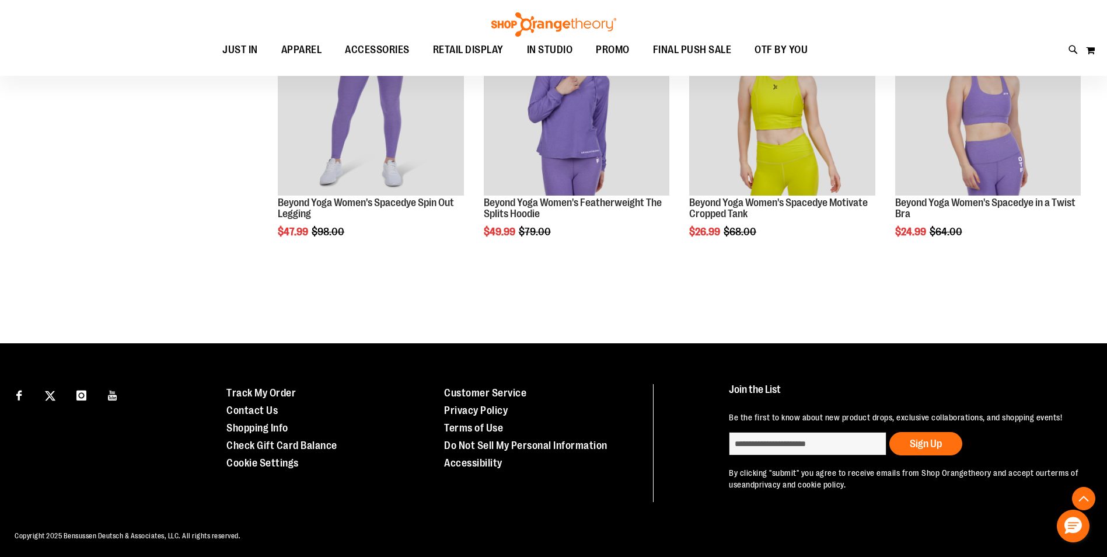
scroll to position [760, 0]
